Goal: Task Accomplishment & Management: Use online tool/utility

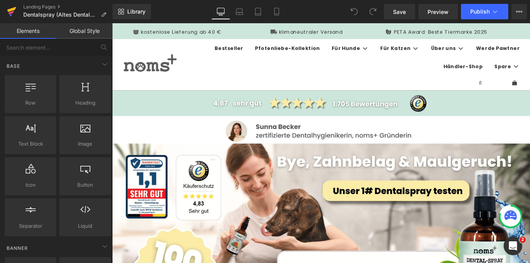
click at [16, 13] on icon at bounding box center [11, 11] width 9 height 19
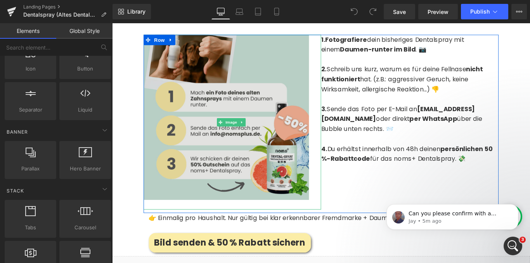
scroll to position [1629, 0]
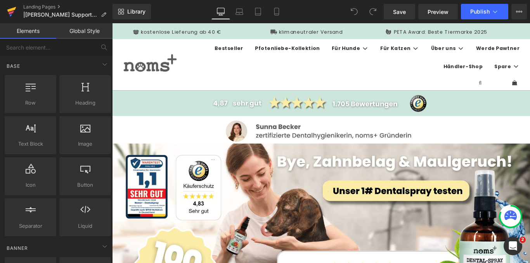
click at [9, 11] on icon at bounding box center [11, 9] width 9 height 5
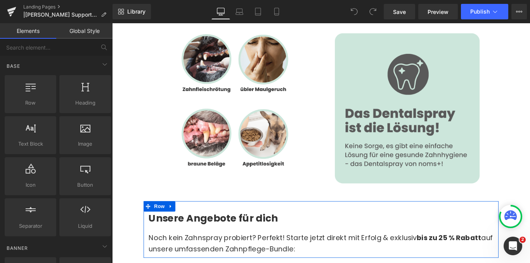
scroll to position [3089, 0]
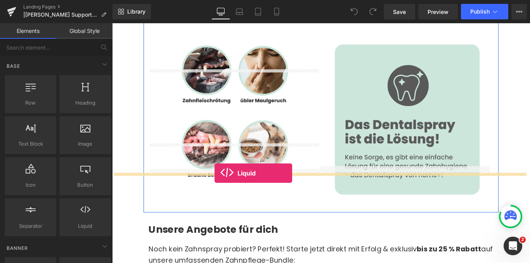
drag, startPoint x: 192, startPoint y: 241, endPoint x: 227, endPoint y: 192, distance: 60.2
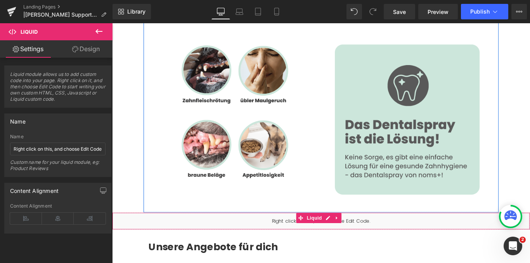
click at [294, 236] on div "Liquid" at bounding box center [346, 245] width 469 height 19
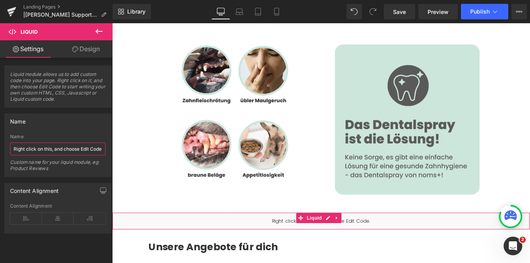
click at [62, 152] on input "Right click on this, and choose Edit Code." at bounding box center [57, 149] width 95 height 13
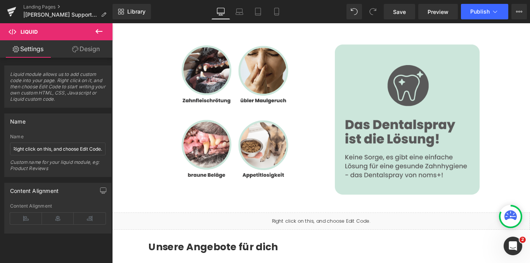
scroll to position [0, 0]
click at [52, 92] on span "Liquid module allows us to add custom code into your page. Right click on it, a…" at bounding box center [57, 89] width 95 height 36
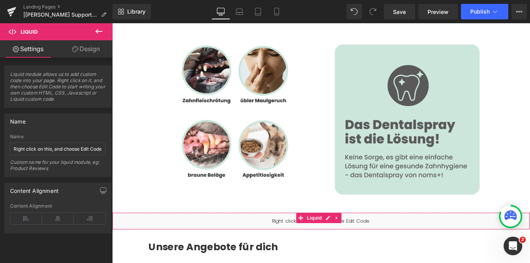
click at [298, 236] on div "Liquid" at bounding box center [346, 245] width 469 height 19
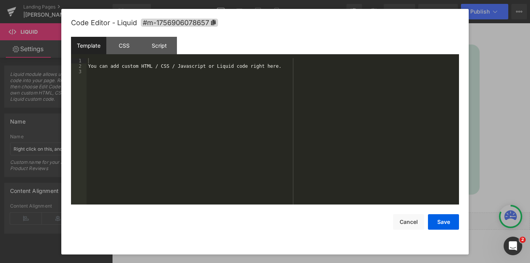
click at [287, 0] on div "Liquid You are previewing how the will restyle your page. You can not edit Elem…" at bounding box center [265, 0] width 530 height 0
click at [161, 81] on div "You can add custom HTML / CSS / Javascript or Liquid code right here." at bounding box center [273, 137] width 372 height 158
click at [445, 222] on button "Save" at bounding box center [443, 223] width 31 height 16
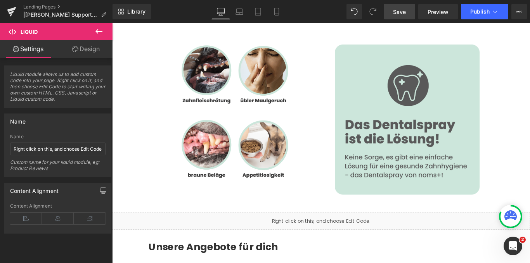
click at [401, 12] on span "Save" at bounding box center [399, 12] width 13 height 8
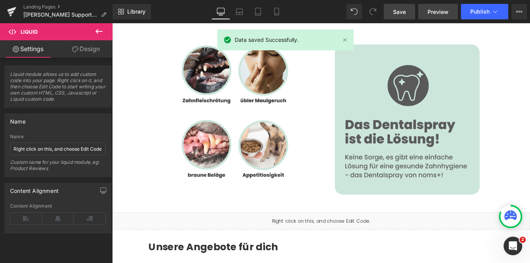
click at [435, 8] on span "Preview" at bounding box center [438, 12] width 21 height 8
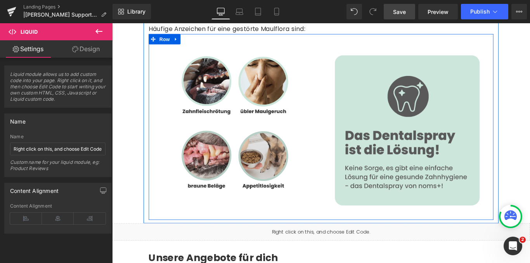
scroll to position [3089, 0]
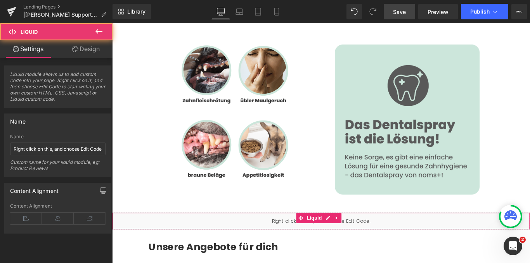
click at [308, 236] on div "Liquid" at bounding box center [346, 245] width 469 height 19
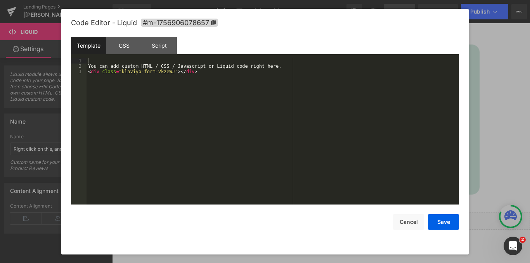
click at [359, 0] on div "Liquid You are previewing how the will restyle your page. You can not edit Elem…" at bounding box center [265, 0] width 530 height 0
drag, startPoint x: 269, startPoint y: 68, endPoint x: 93, endPoint y: 66, distance: 176.5
click at [93, 66] on div "You can add custom HTML / CSS / Javascript or Liquid code right here. < div cla…" at bounding box center [273, 137] width 372 height 158
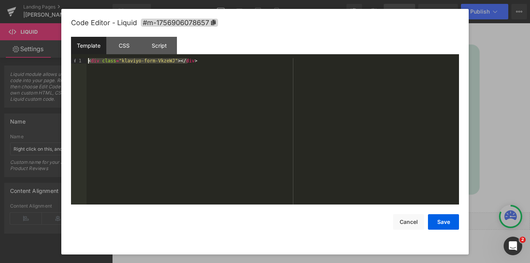
drag, startPoint x: 196, startPoint y: 61, endPoint x: 85, endPoint y: 63, distance: 111.0
click at [85, 63] on pre "1 < div class = "klaviyo-form-VkzeWJ" > </ div > XXXXXXXXXXXXXXXXXXXXXXXXXXXXXX…" at bounding box center [265, 131] width 388 height 147
click at [153, 44] on div "Script" at bounding box center [159, 45] width 35 height 17
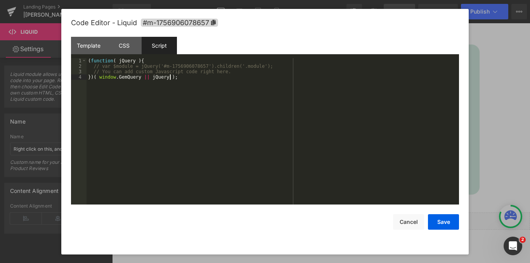
click at [190, 85] on div "( function ( jQuery ) { // var $module = jQuery('#m-1756906078657').children('.…" at bounding box center [273, 137] width 372 height 158
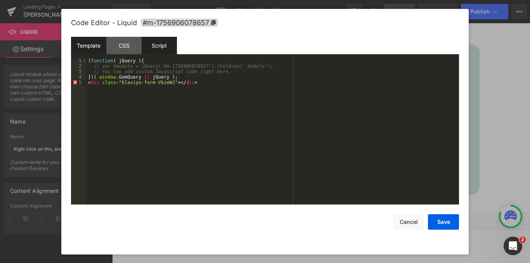
click at [86, 47] on div "Template" at bounding box center [88, 45] width 35 height 17
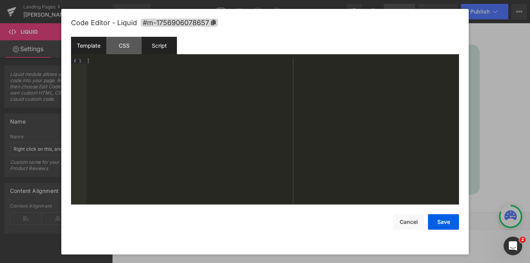
click at [148, 43] on div "Script" at bounding box center [159, 45] width 35 height 17
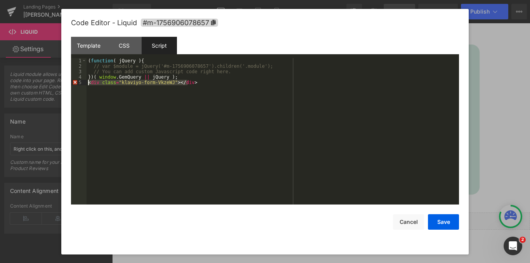
drag, startPoint x: 195, startPoint y: 85, endPoint x: 83, endPoint y: 85, distance: 112.1
click at [83, 85] on pre "1 2 3 4 5 ( function ( jQuery ) { // var $module = jQuery('#m-1756906078657').c…" at bounding box center [265, 131] width 388 height 147
click at [434, 224] on button "Save" at bounding box center [443, 223] width 31 height 16
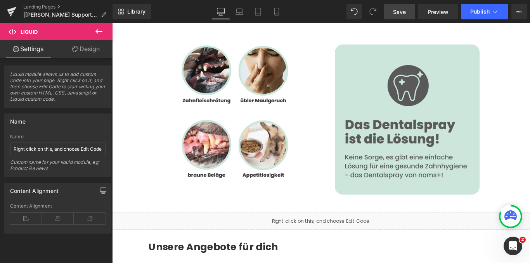
click at [394, 11] on span "Save" at bounding box center [399, 12] width 13 height 8
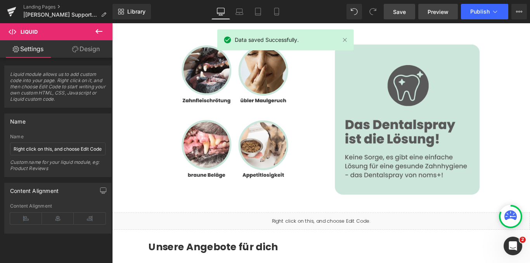
click at [439, 12] on span "Preview" at bounding box center [438, 12] width 21 height 8
